Goal: Task Accomplishment & Management: Manage account settings

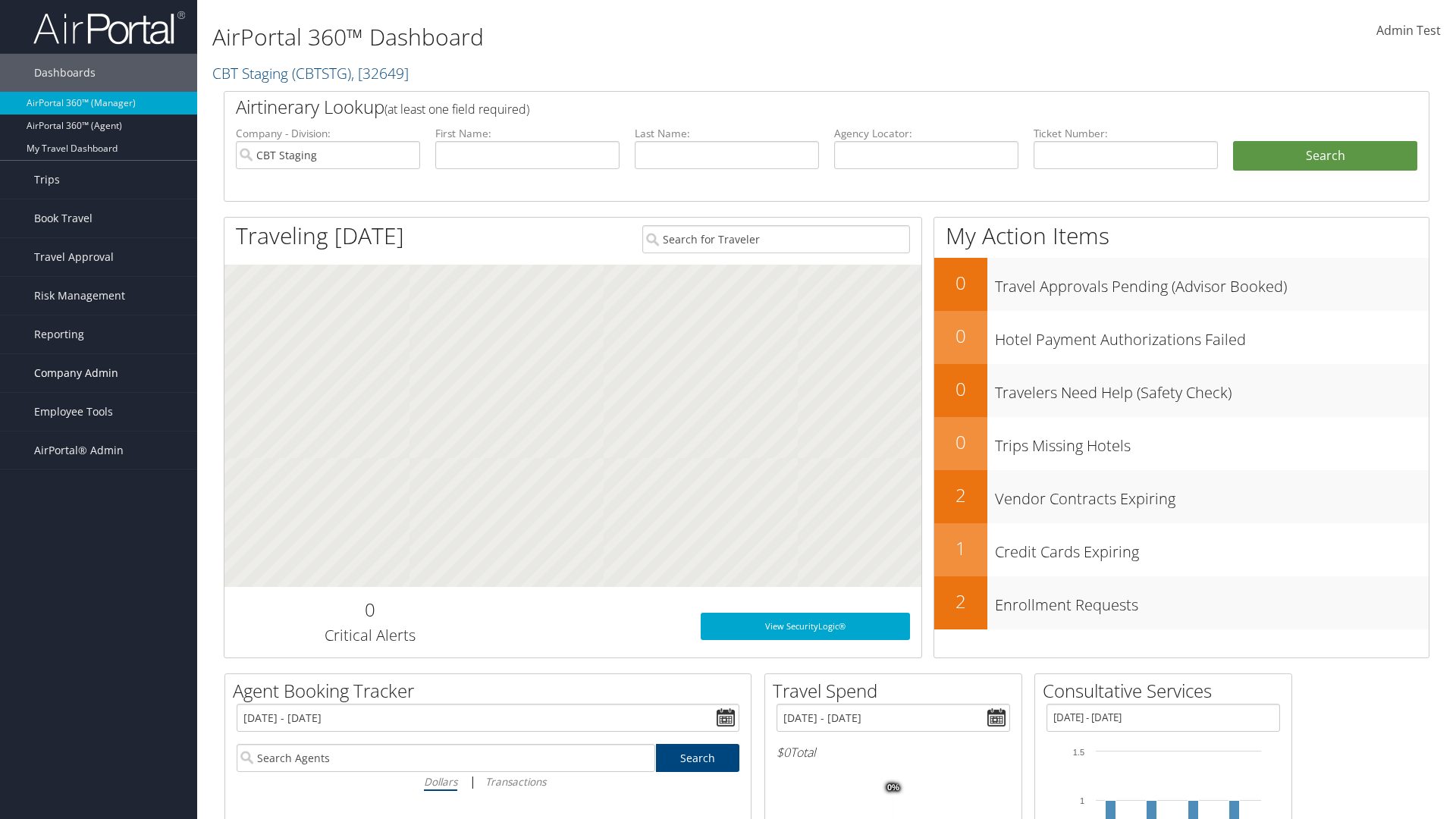
click at [98, 373] on span "Company Admin" at bounding box center [76, 373] width 84 height 38
click at [0, 0] on link "Airtinerary® Settings" at bounding box center [0, 0] width 0 height 0
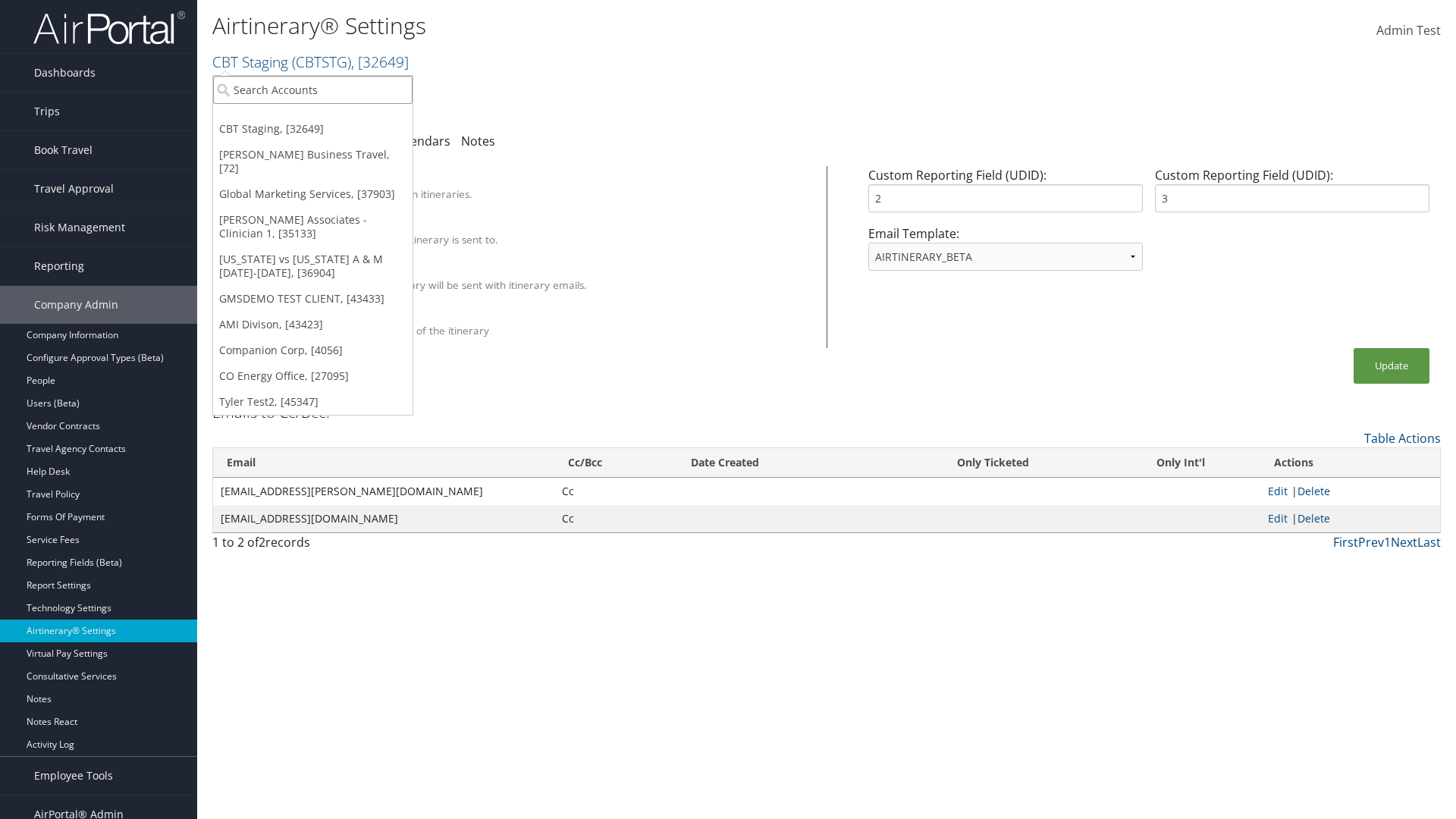
click at [312, 90] on input "search" at bounding box center [312, 90] width 199 height 28
type input "GMSDEMO Test"
click at [354, 117] on div "GMSDEMO TEST CLIENT (GMSDEMOCHILDR), [43433]" at bounding box center [355, 117] width 300 height 14
